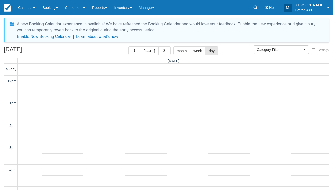
select select
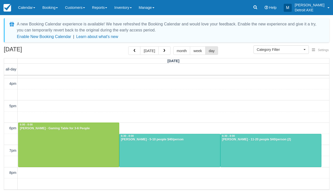
click at [139, 152] on div at bounding box center [169, 150] width 101 height 33
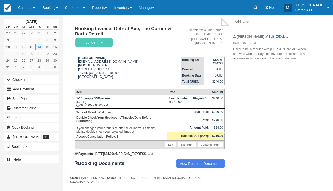
scroll to position [28, 0]
click at [28, 6] on link "Calendar" at bounding box center [27, 7] width 24 height 15
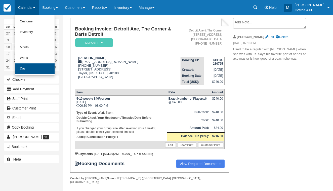
click at [32, 65] on link "Day" at bounding box center [35, 68] width 40 height 11
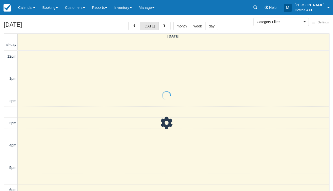
select select
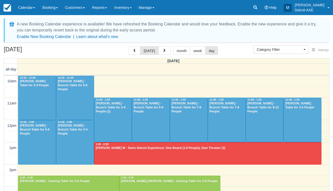
scroll to position [45, 0]
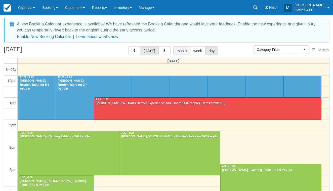
click at [180, 50] on button "month" at bounding box center [181, 50] width 17 height 9
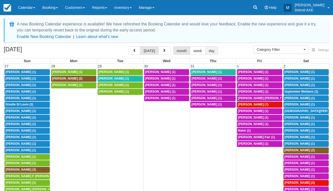
click at [212, 51] on button "day" at bounding box center [211, 50] width 13 height 9
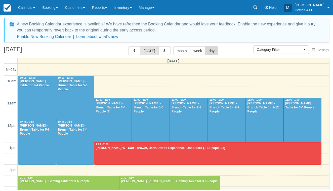
scroll to position [89, 0]
